Goal: Find specific page/section: Find specific page/section

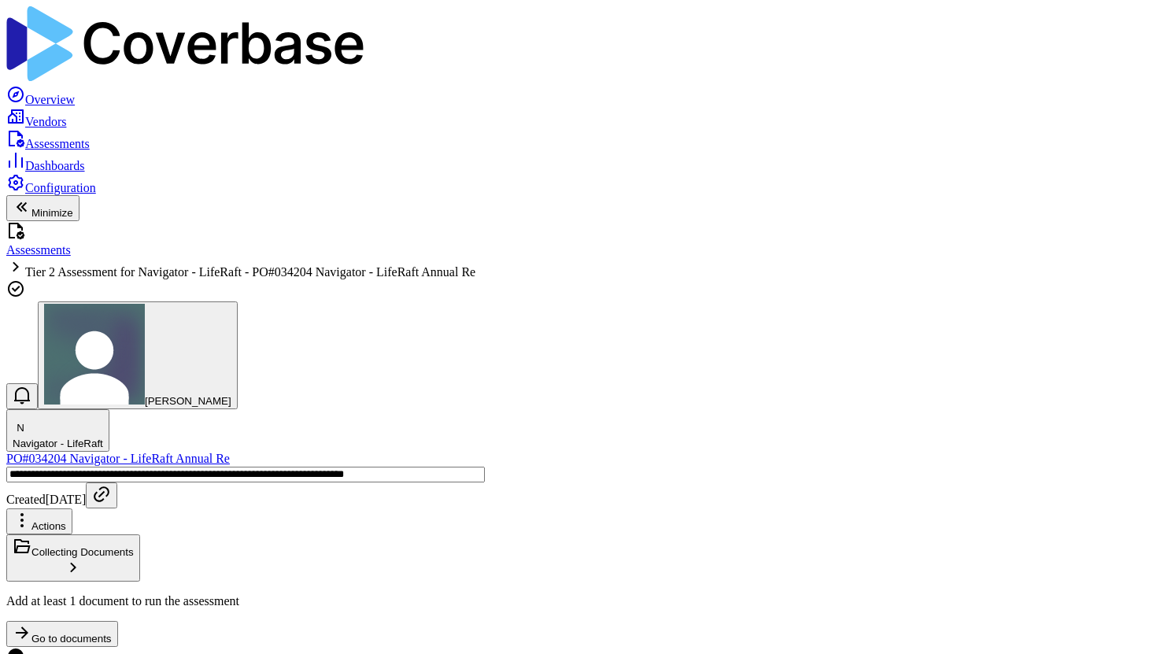
type textarea "*"
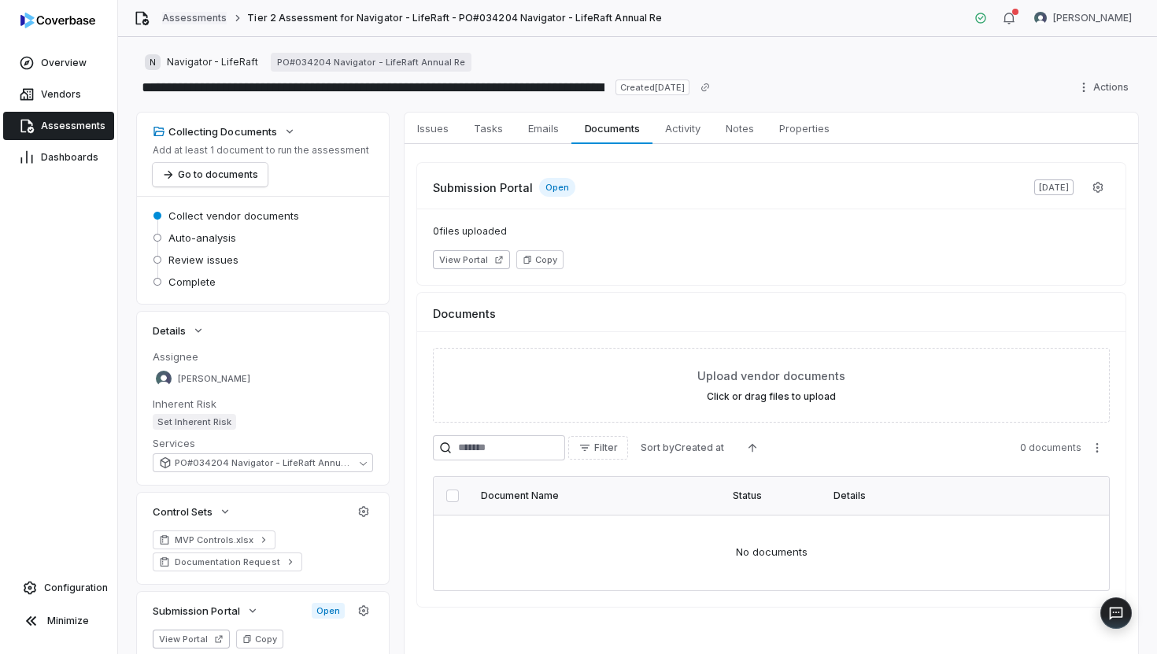
click at [198, 20] on link "Assessments" at bounding box center [194, 18] width 65 height 13
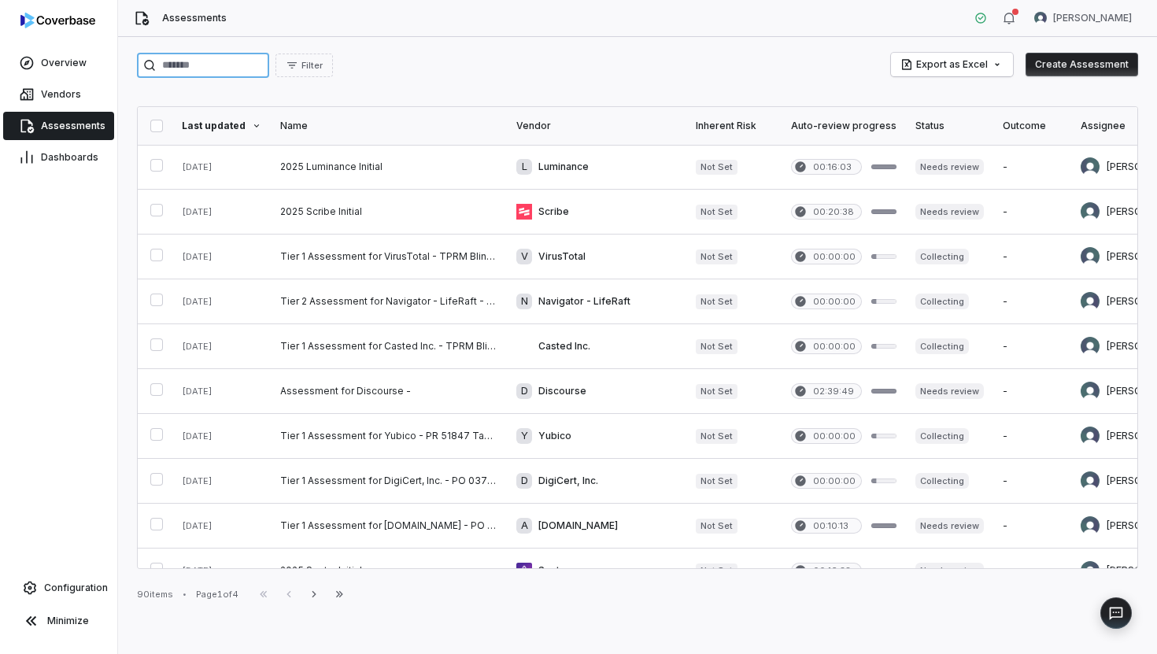
click at [260, 68] on input "search" at bounding box center [203, 65] width 132 height 25
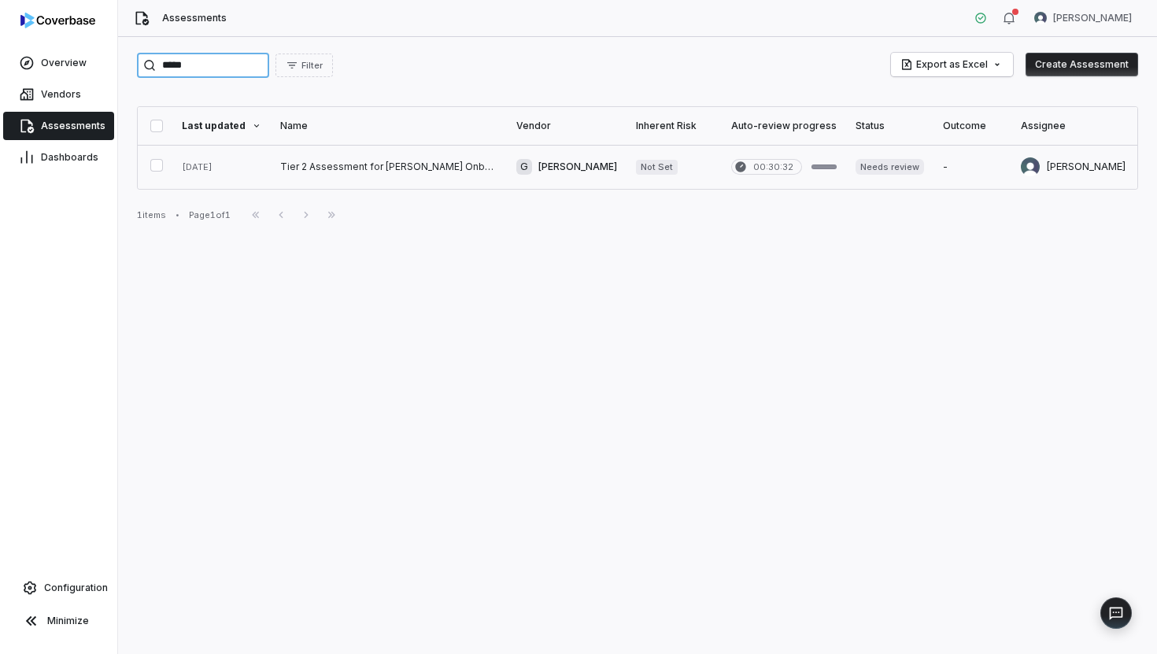
type input "*****"
click at [453, 156] on link at bounding box center [389, 167] width 236 height 44
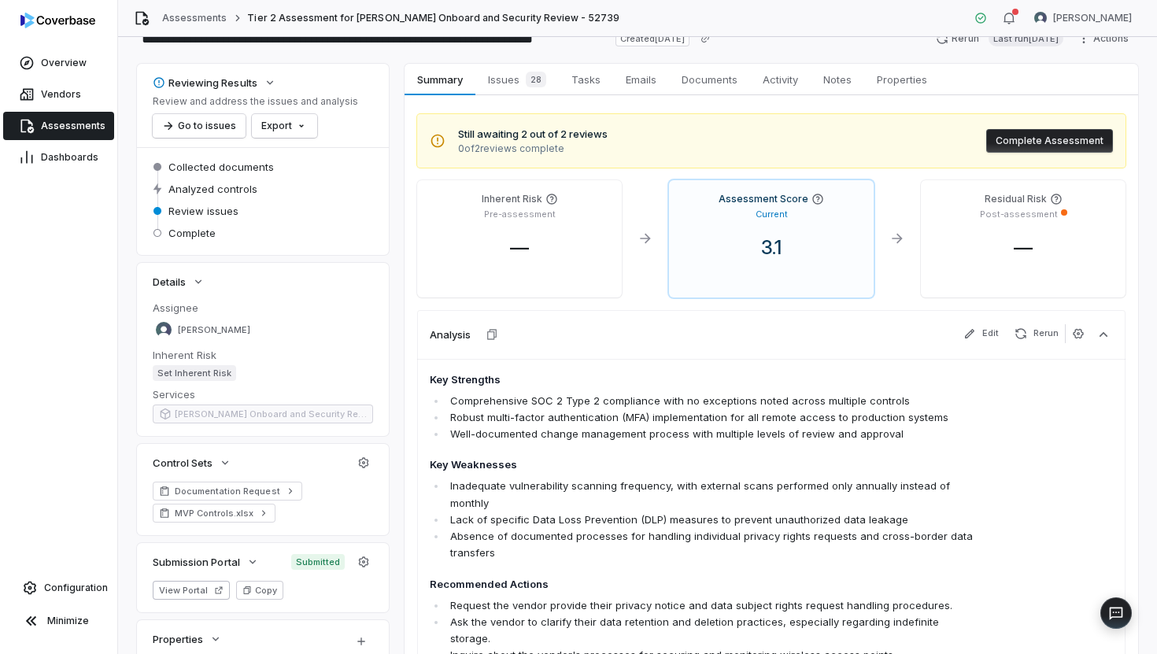
scroll to position [66, 0]
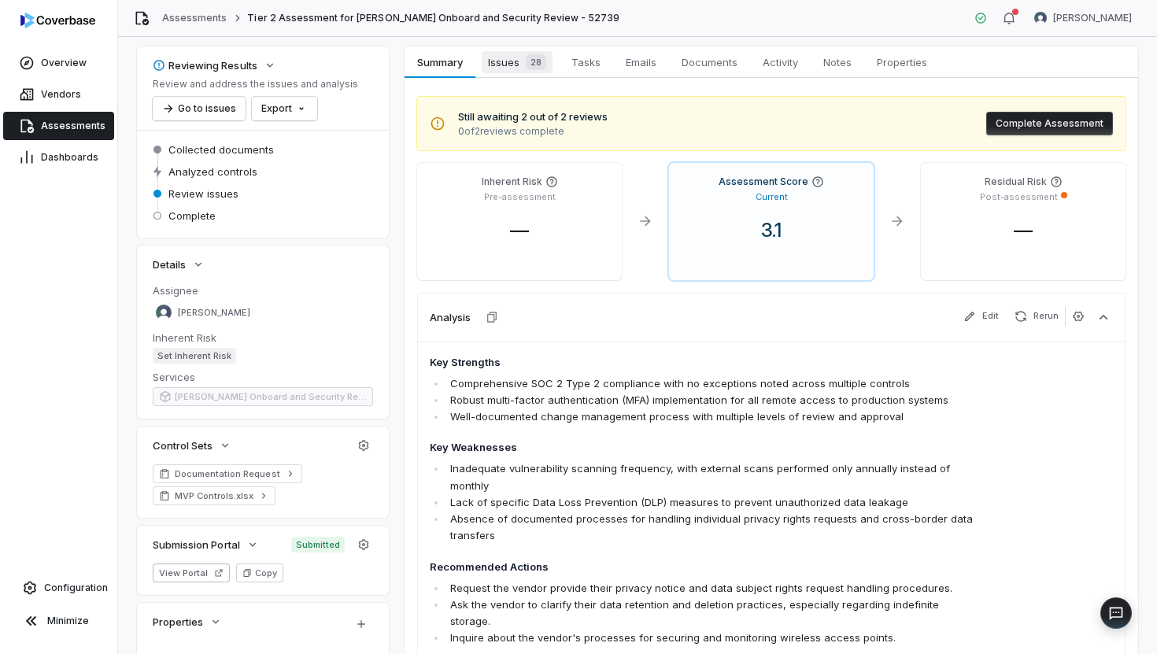
click at [503, 61] on span "Issues 28" at bounding box center [517, 62] width 71 height 22
type textarea "*"
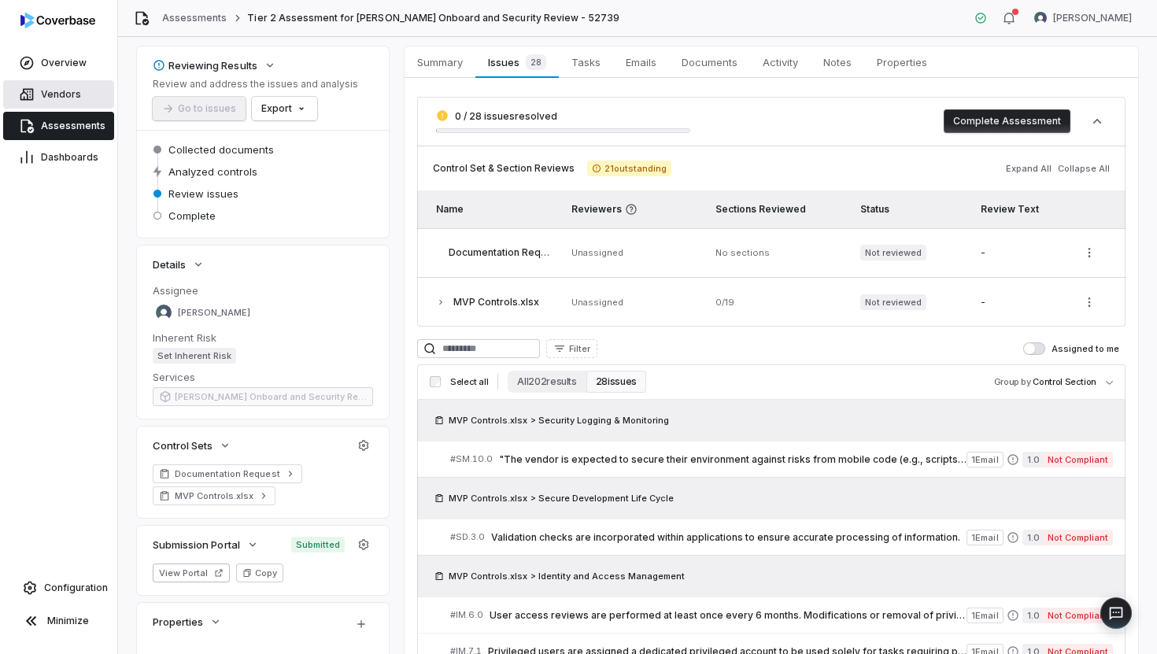
click at [68, 100] on span "Vendors" at bounding box center [61, 94] width 40 height 13
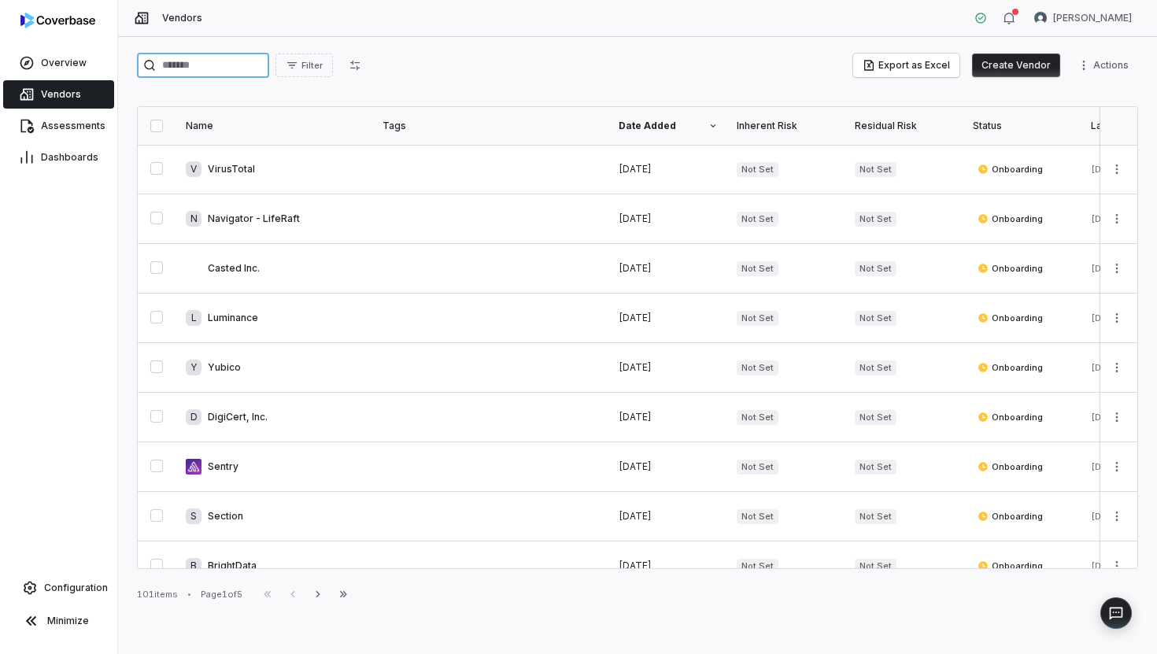
click at [194, 61] on input "search" at bounding box center [203, 65] width 132 height 25
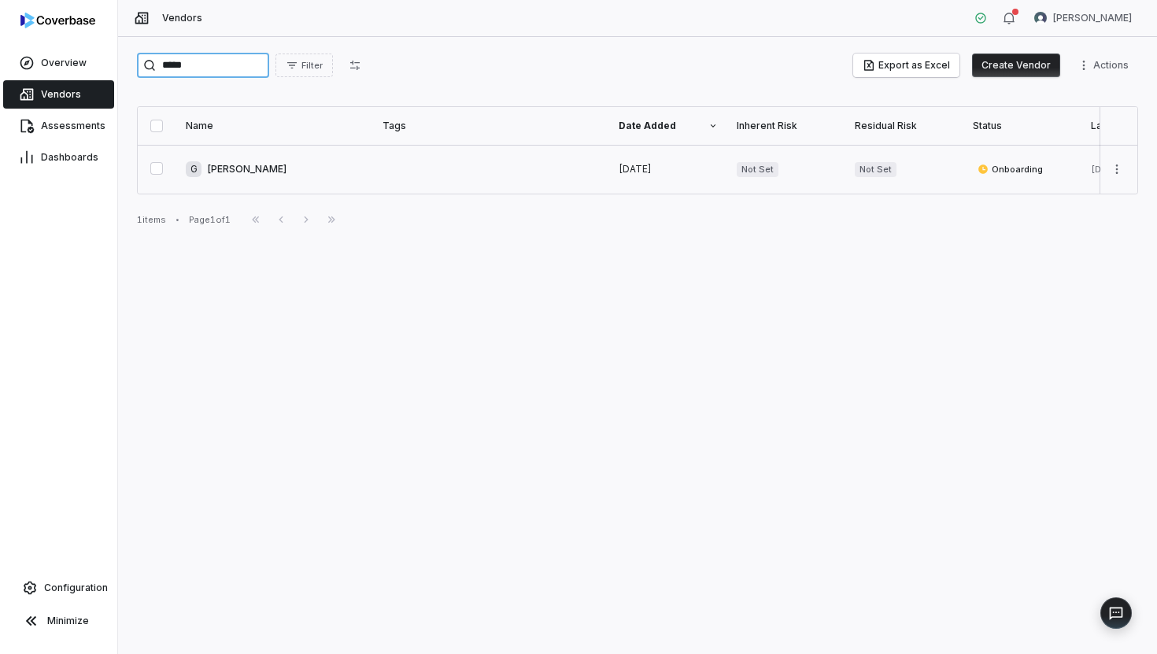
type input "*****"
click at [304, 164] on link at bounding box center [274, 169] width 197 height 49
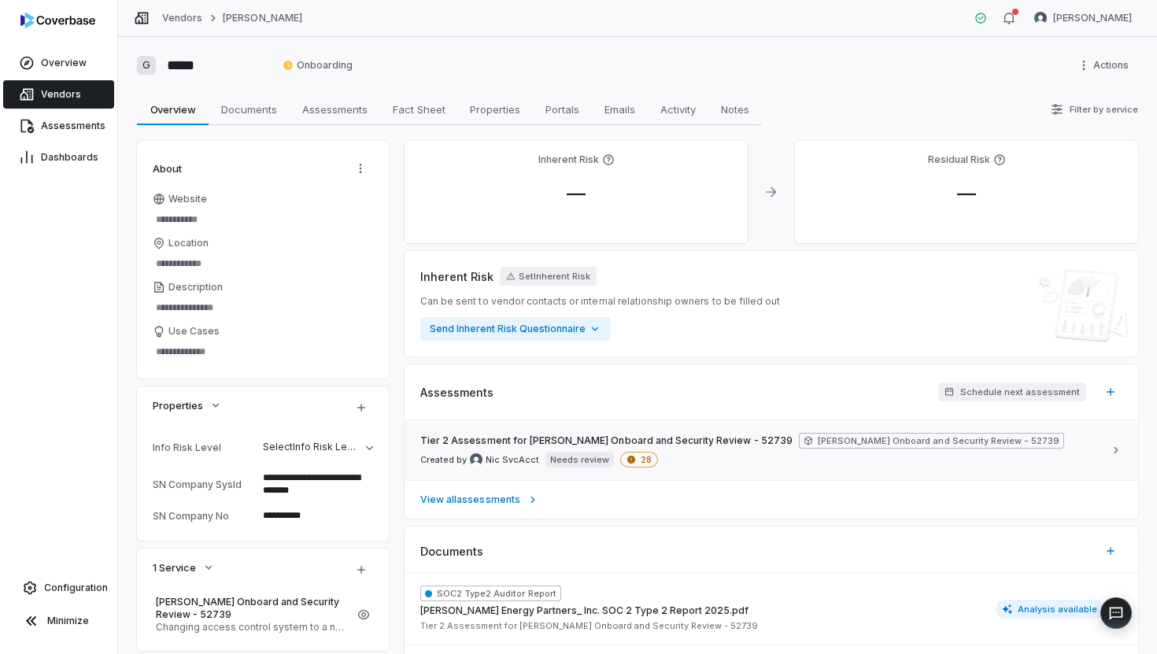
click at [883, 457] on div "Tier 2 Assessment for Genea - Genea Onboard and Security Review - 52739 Genea O…" at bounding box center [761, 450] width 683 height 35
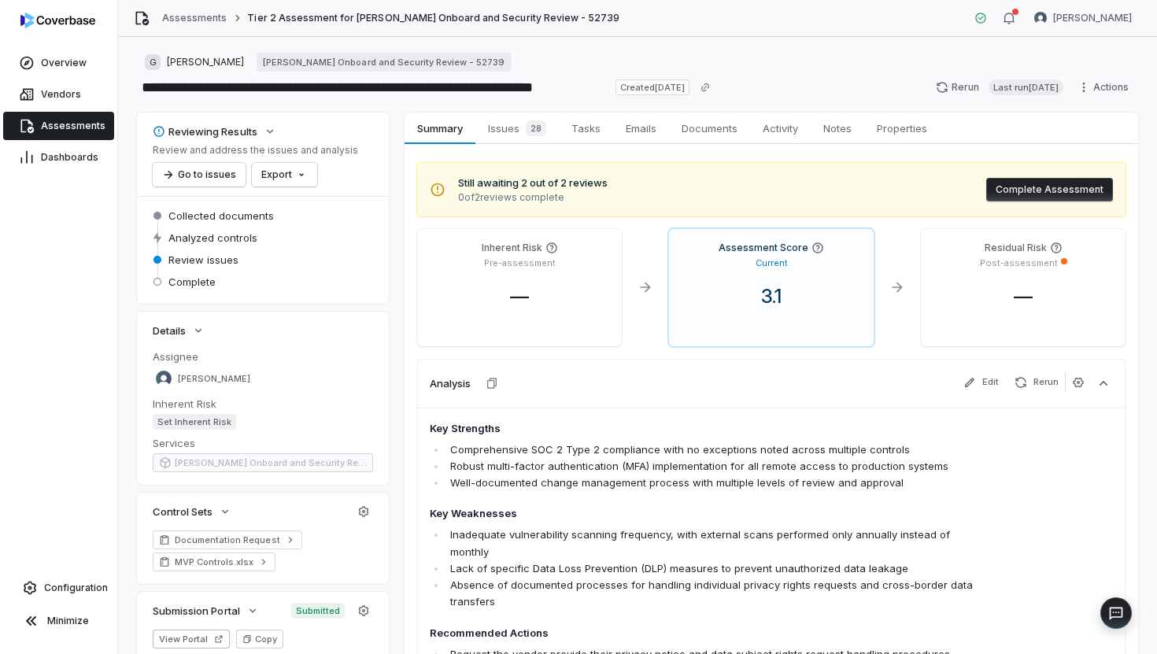
click at [834, 387] on div "Analysis Edit Rerun" at bounding box center [771, 383] width 709 height 49
click at [1106, 387] on icon "button" at bounding box center [1104, 384] width 16 height 16
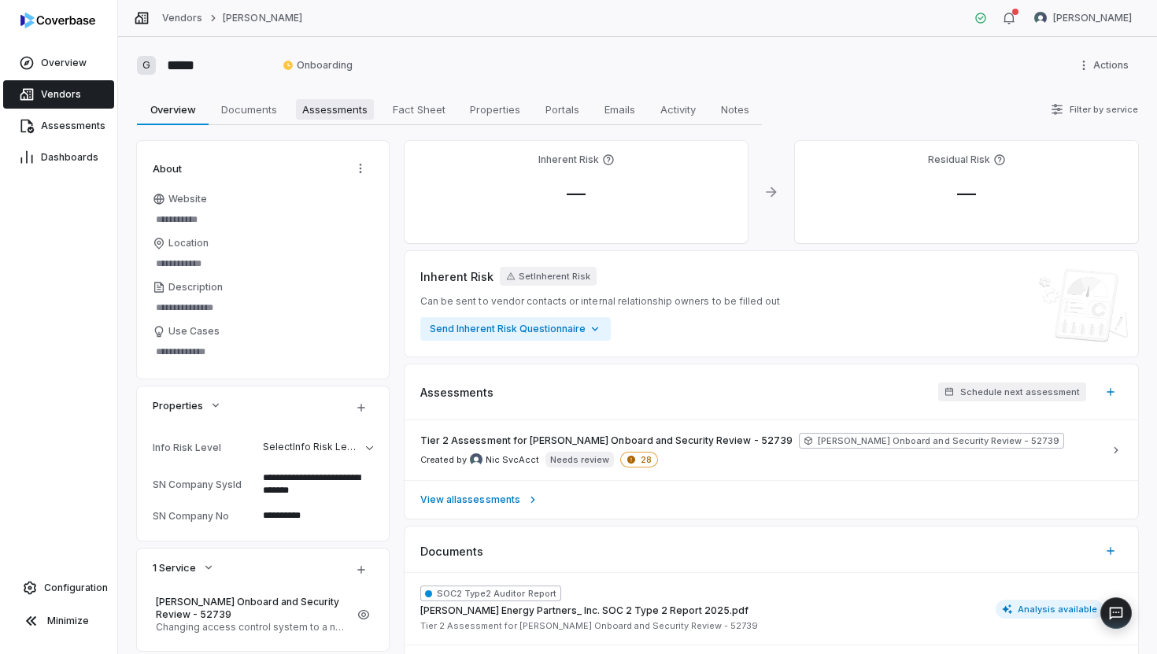
click at [315, 102] on span "Assessments" at bounding box center [335, 109] width 78 height 20
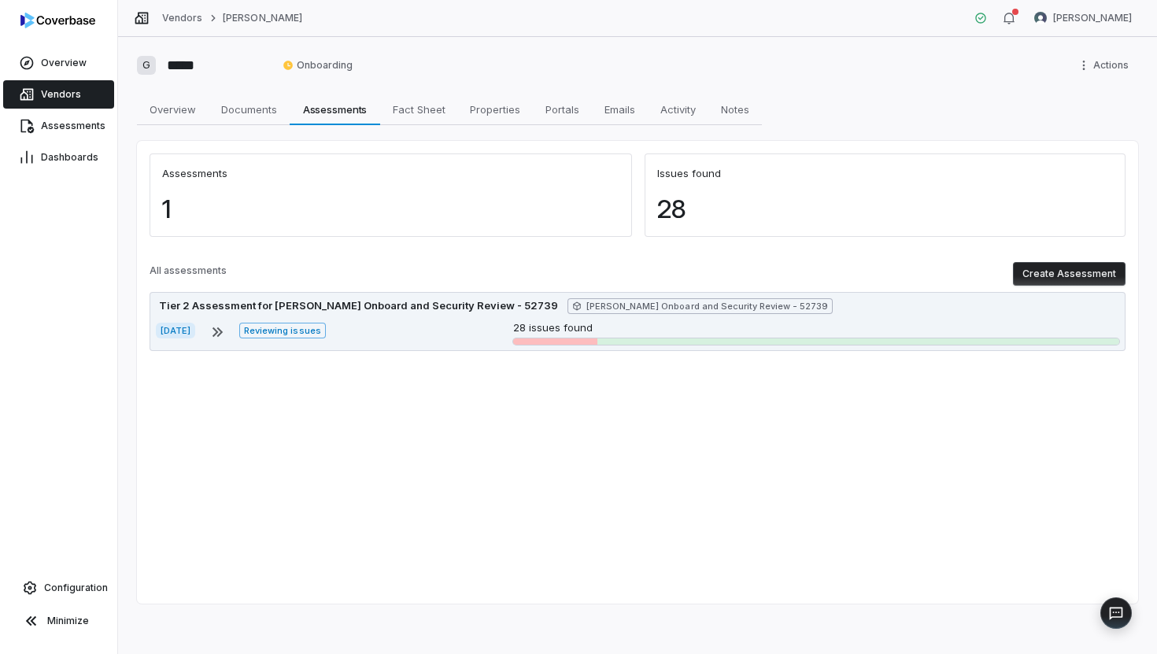
click at [227, 333] on icon at bounding box center [217, 332] width 19 height 19
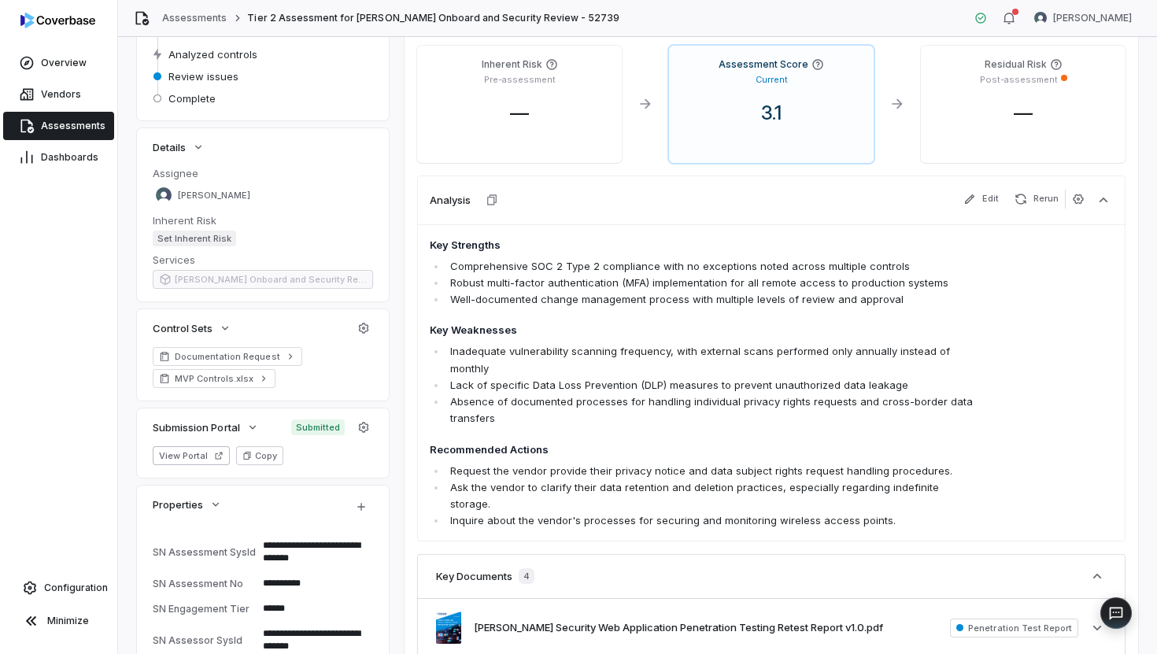
scroll to position [188, 0]
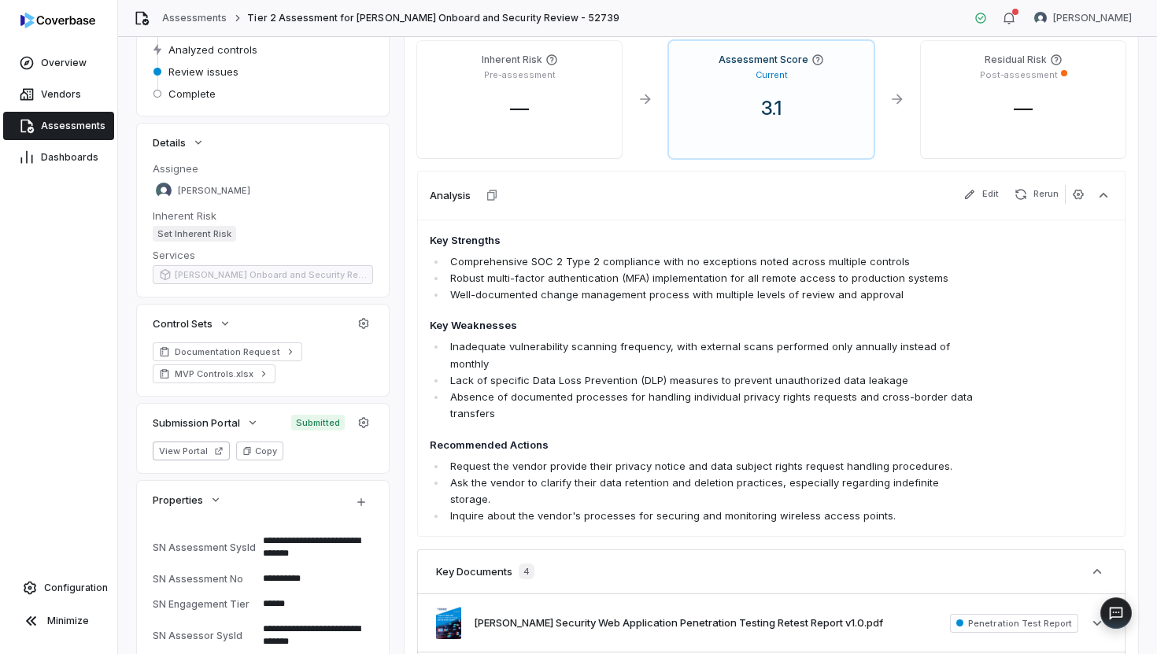
type textarea "*"
